Goal: Task Accomplishment & Management: Manage account settings

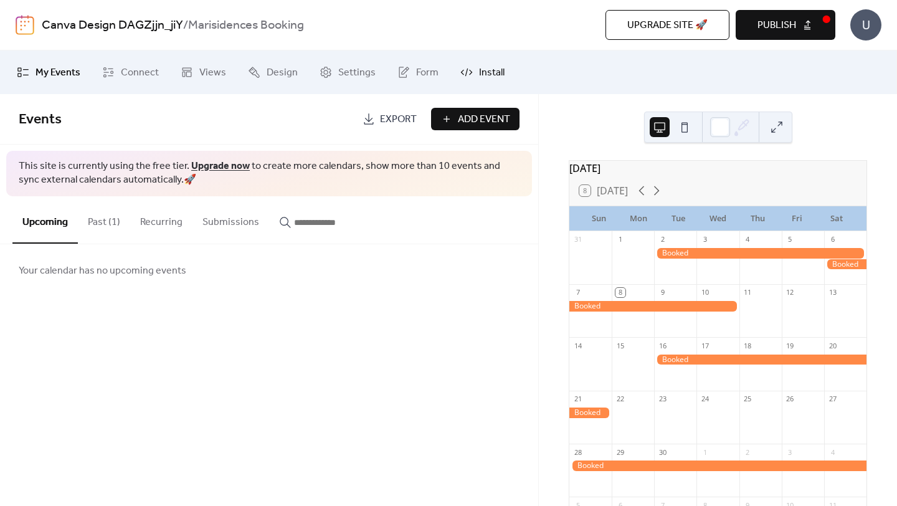
click at [465, 73] on icon at bounding box center [466, 72] width 12 height 12
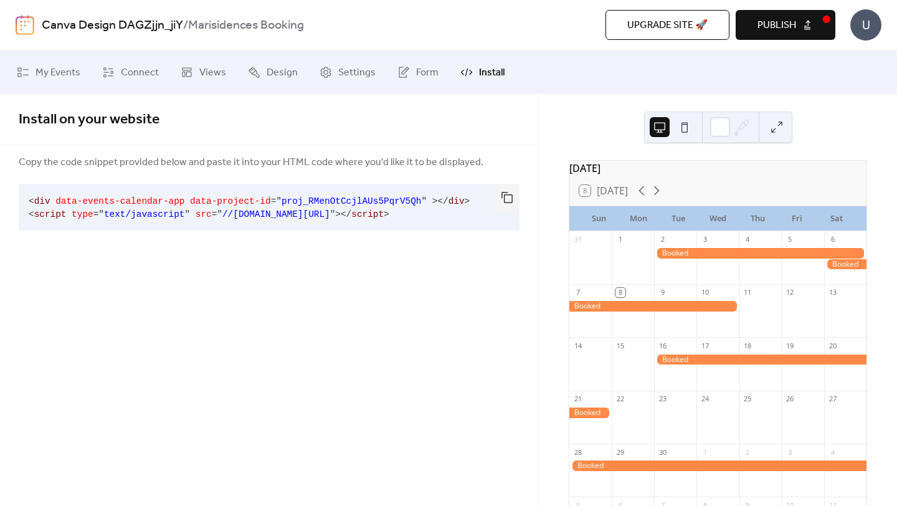
click at [466, 73] on icon at bounding box center [466, 72] width 12 height 12
click at [217, 72] on span "Views" at bounding box center [212, 72] width 27 height 15
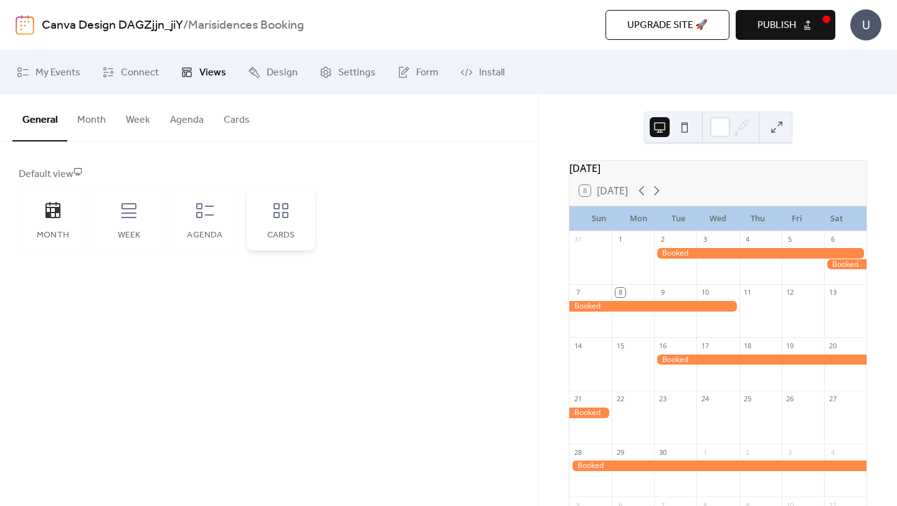
click at [268, 222] on div "Cards" at bounding box center [281, 219] width 69 height 62
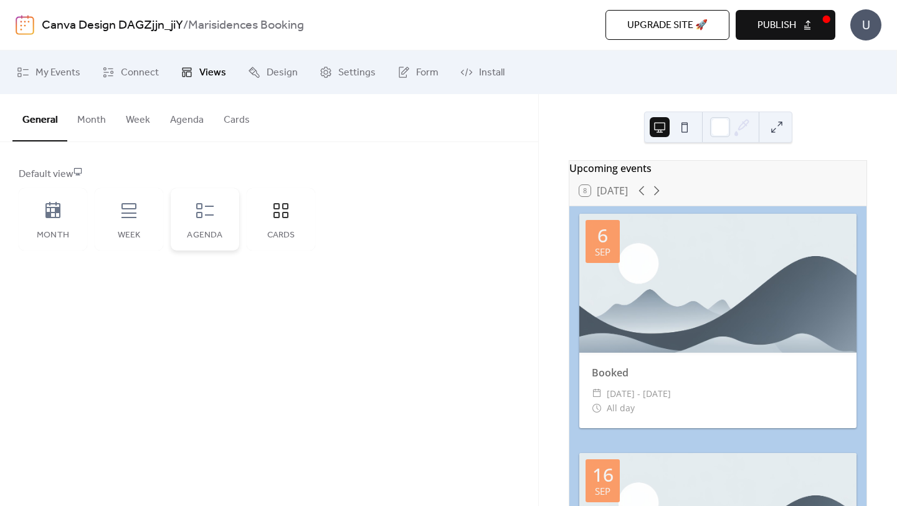
click at [205, 219] on icon at bounding box center [205, 211] width 20 height 20
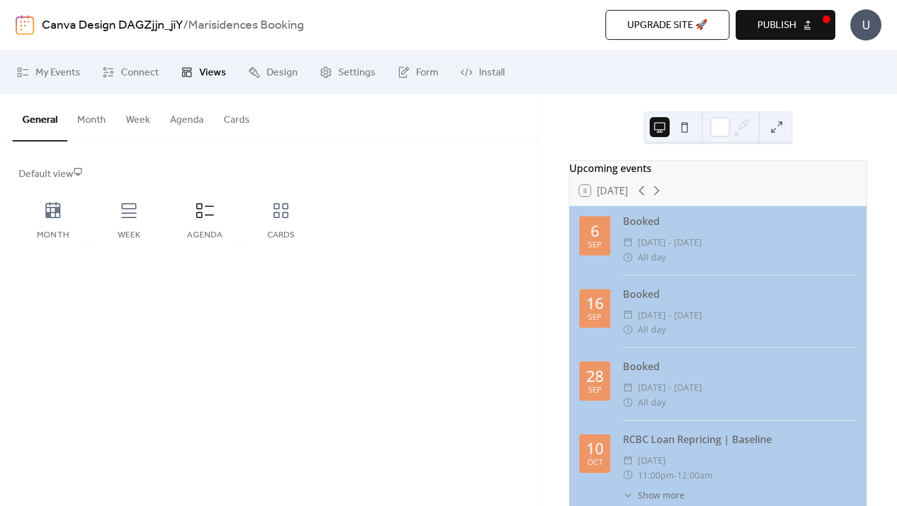
click at [91, 120] on button "Month" at bounding box center [91, 117] width 49 height 46
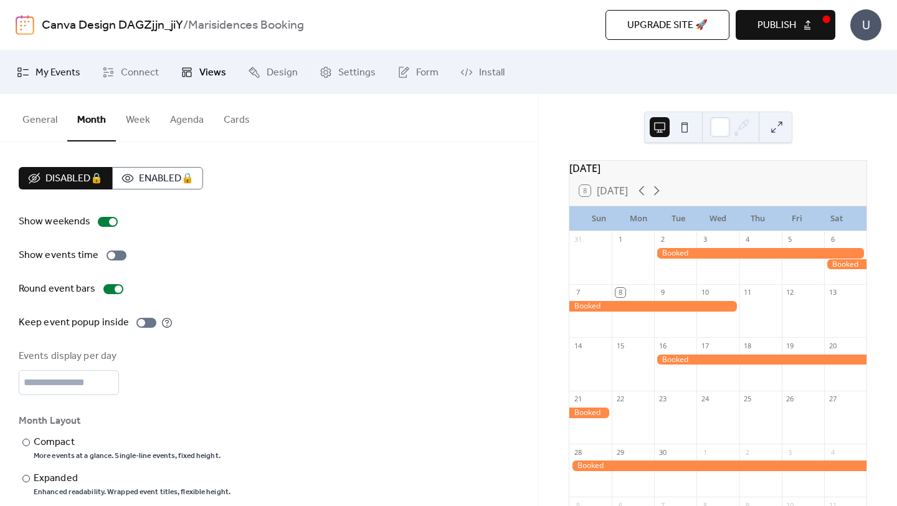
click at [45, 73] on span "My Events" at bounding box center [57, 72] width 45 height 15
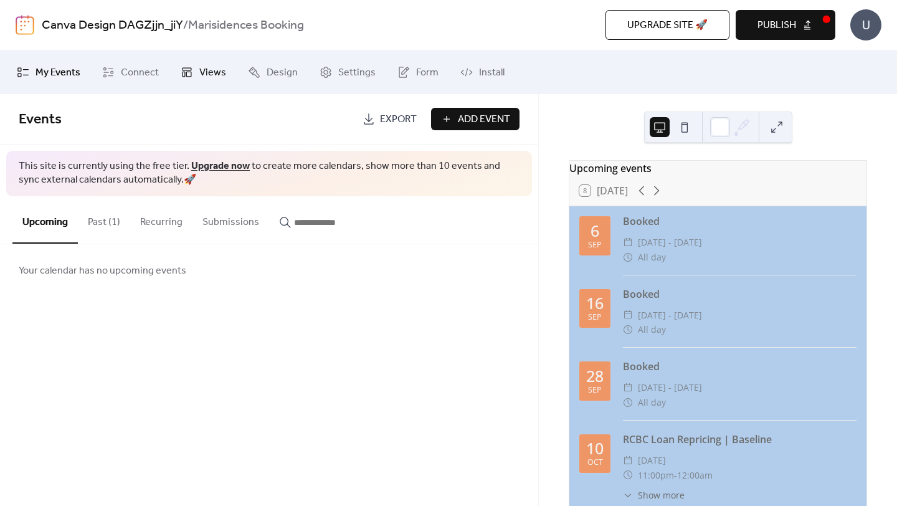
click at [199, 69] on span "Views" at bounding box center [212, 72] width 27 height 15
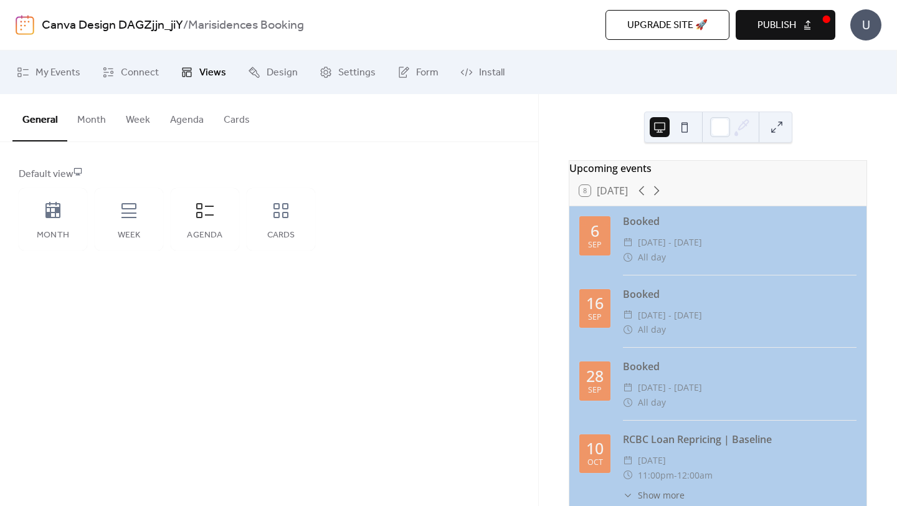
click at [85, 121] on button "Month" at bounding box center [91, 117] width 49 height 46
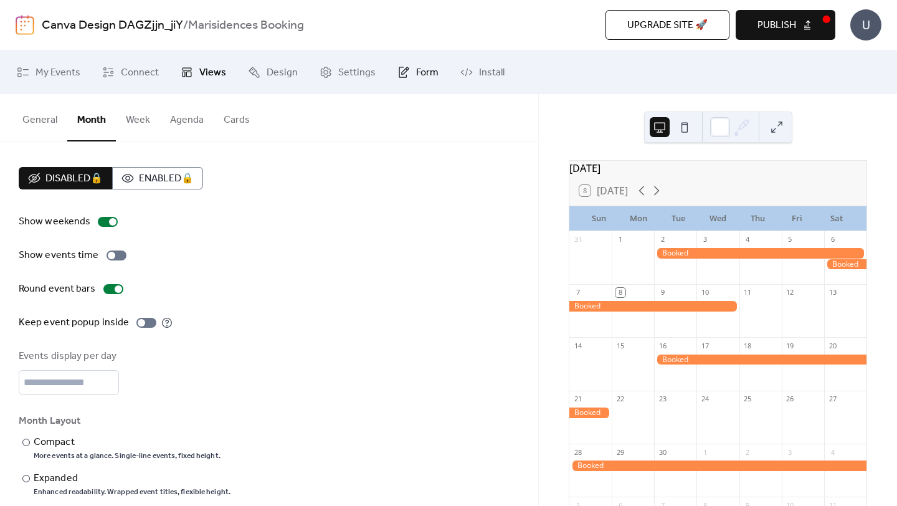
click at [407, 72] on link "Form" at bounding box center [418, 72] width 60 height 34
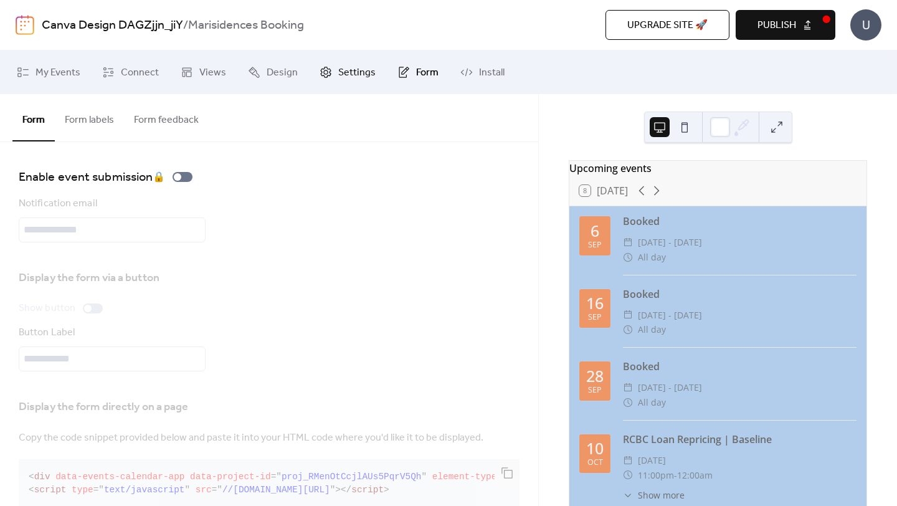
click at [348, 69] on span "Settings" at bounding box center [356, 72] width 37 height 15
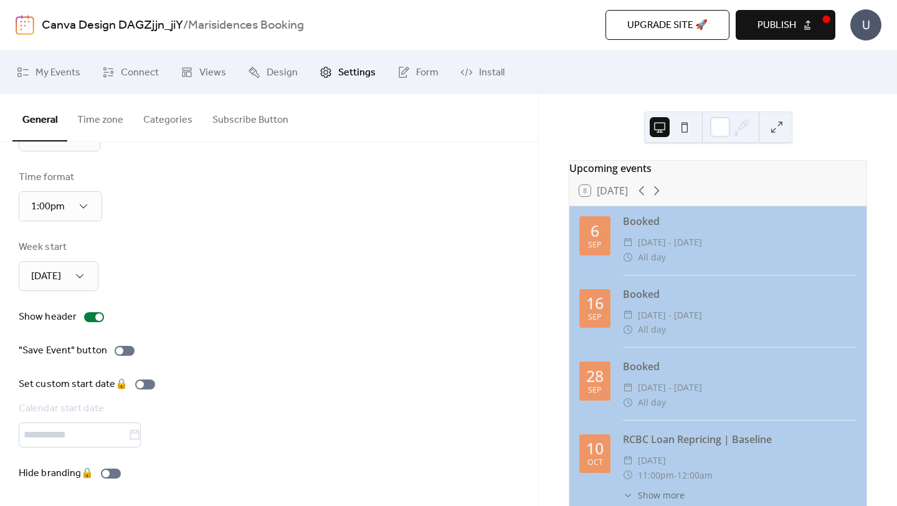
scroll to position [66, 0]
click at [278, 73] on span "Design" at bounding box center [282, 72] width 31 height 15
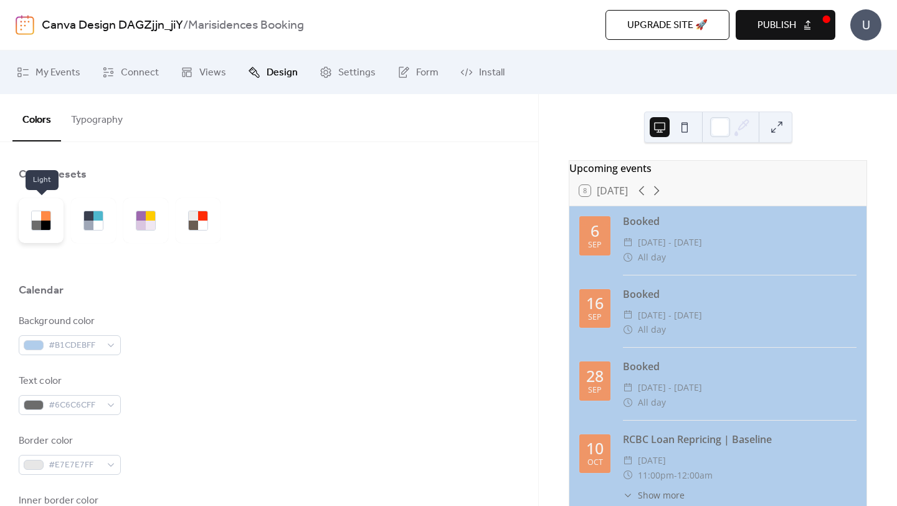
click at [47, 226] on div at bounding box center [45, 224] width 9 height 9
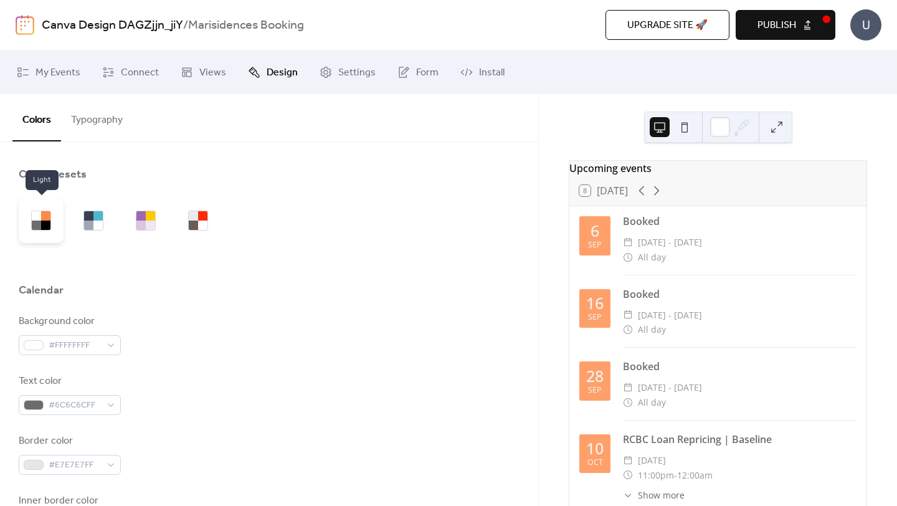
click at [47, 227] on div at bounding box center [45, 224] width 9 height 9
click at [90, 220] on div at bounding box center [88, 224] width 9 height 9
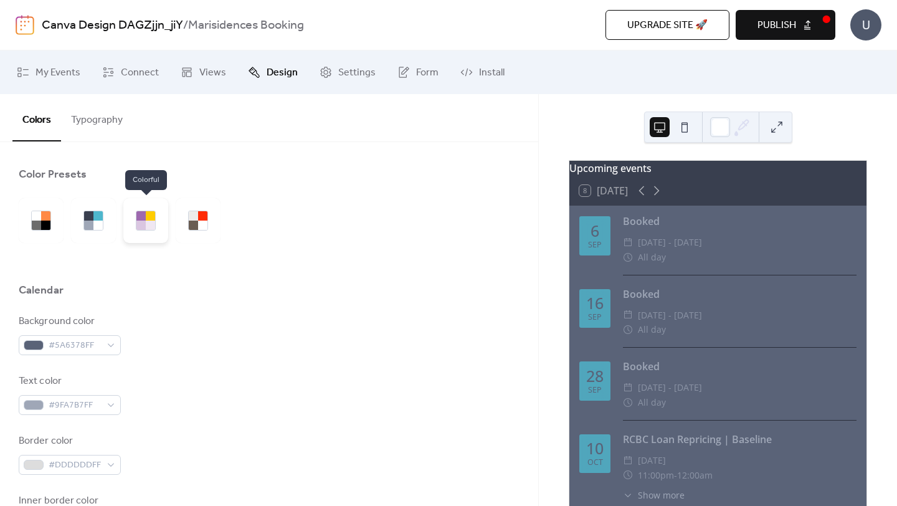
click at [146, 217] on div at bounding box center [150, 215] width 9 height 9
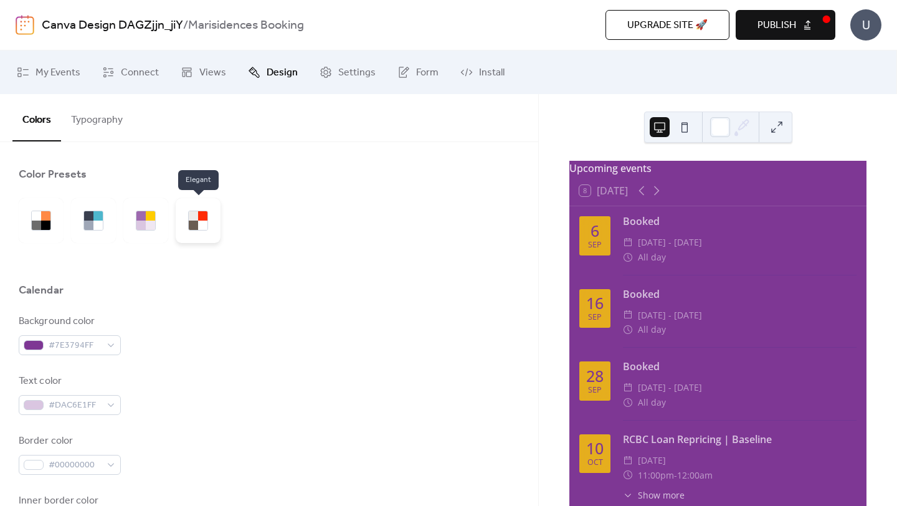
click at [201, 220] on div at bounding box center [202, 224] width 9 height 9
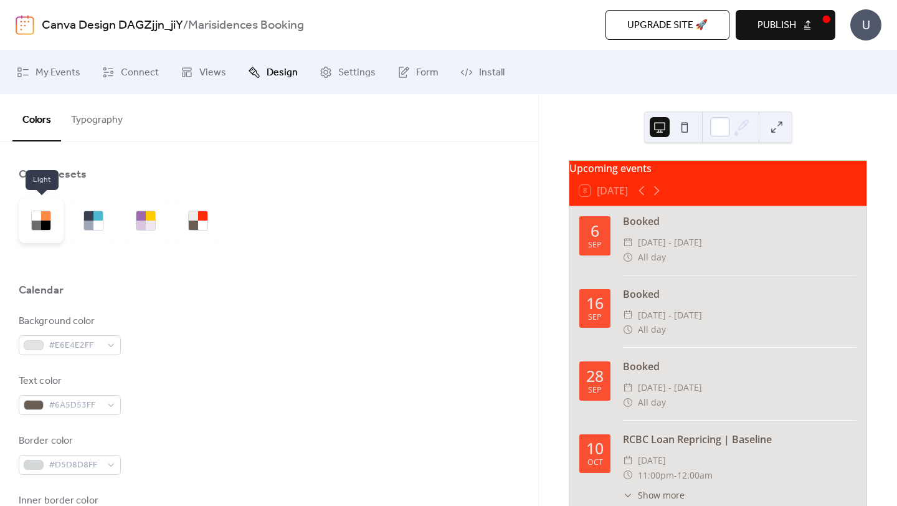
click at [44, 219] on div at bounding box center [45, 215] width 9 height 9
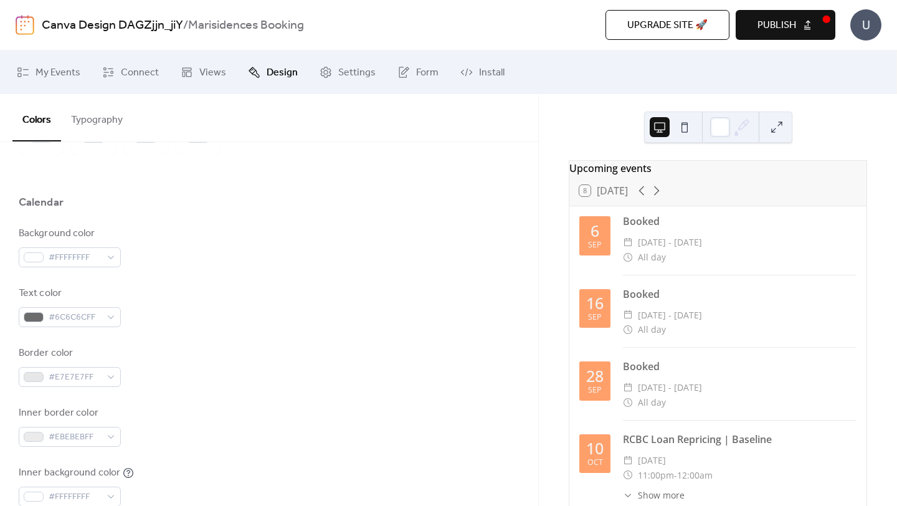
scroll to position [91, 0]
click at [194, 67] on link "Views" at bounding box center [203, 72] width 64 height 34
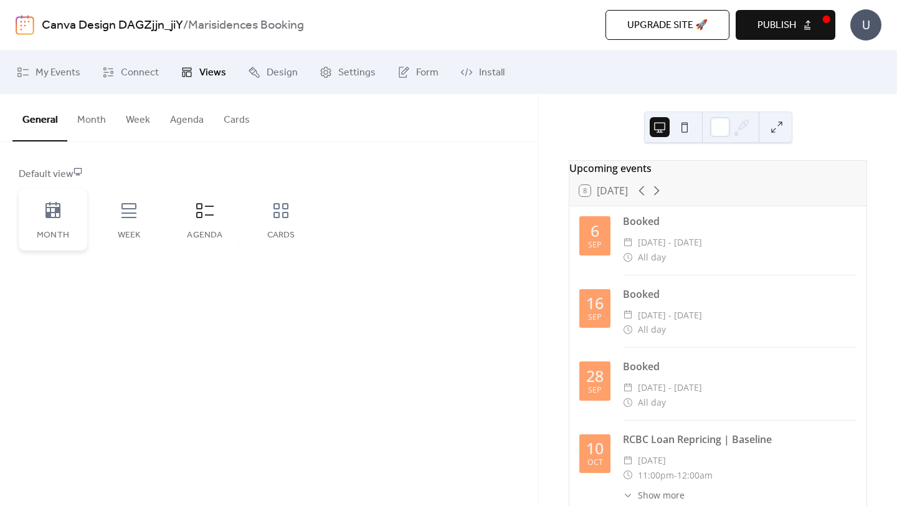
click at [47, 219] on icon at bounding box center [53, 211] width 20 height 20
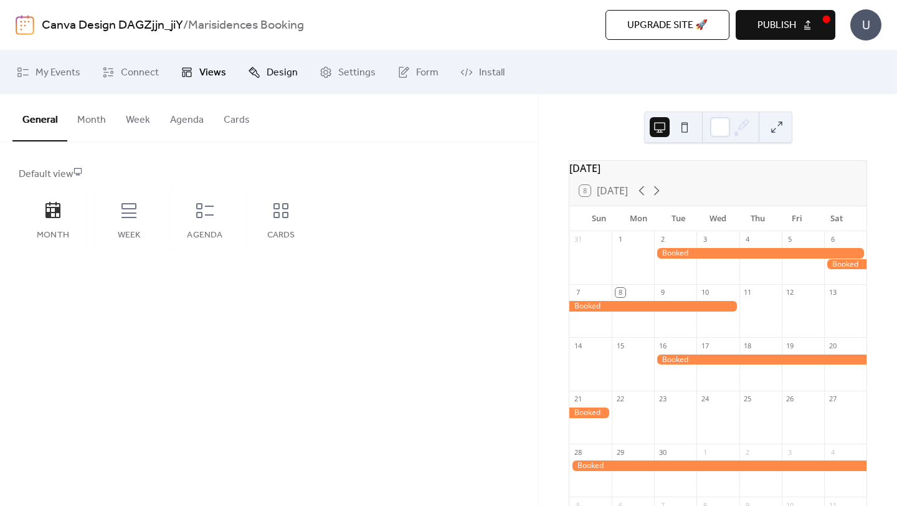
click at [279, 73] on span "Design" at bounding box center [282, 72] width 31 height 15
